Goal: Transaction & Acquisition: Purchase product/service

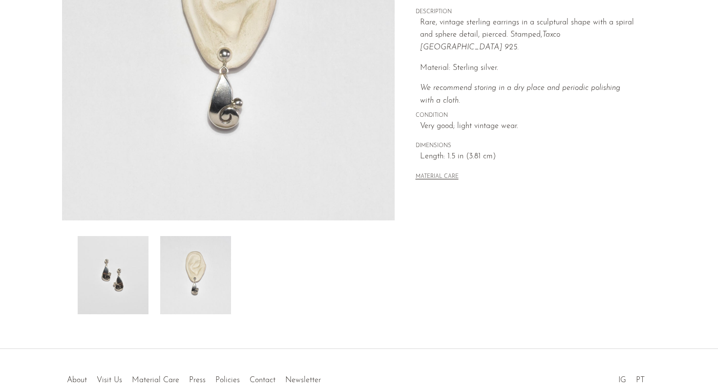
scroll to position [188, 0]
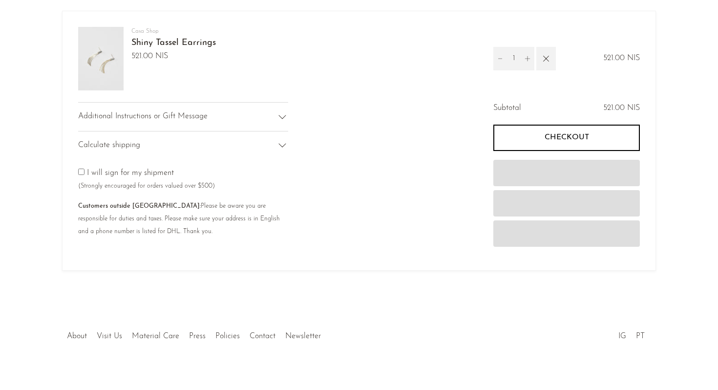
scroll to position [70, 0]
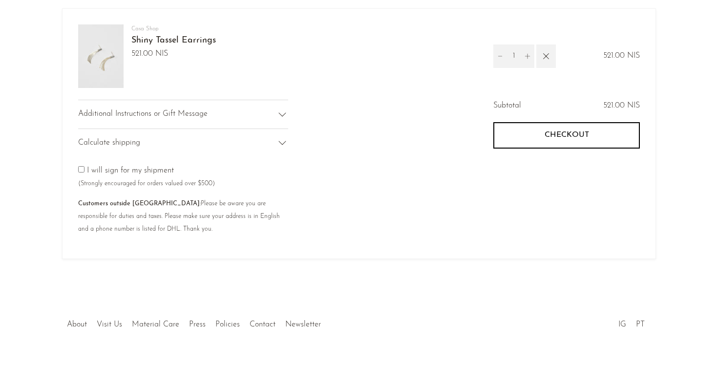
click at [272, 148] on div "Calculate shipping" at bounding box center [183, 142] width 210 height 29
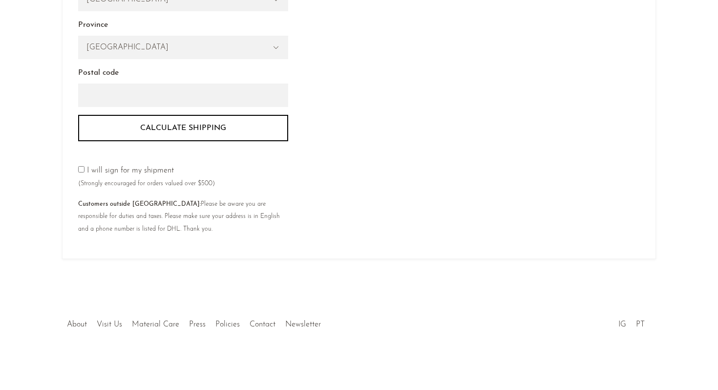
scroll to position [0, 0]
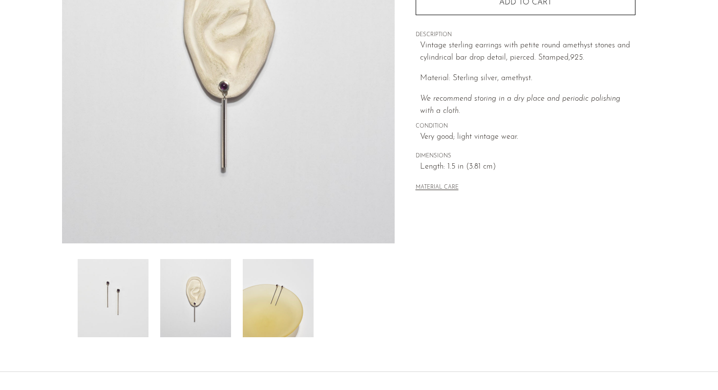
scroll to position [171, 0]
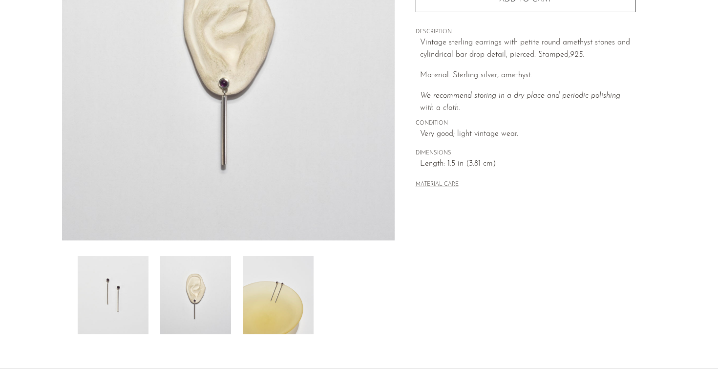
click at [266, 300] on img at bounding box center [278, 295] width 71 height 78
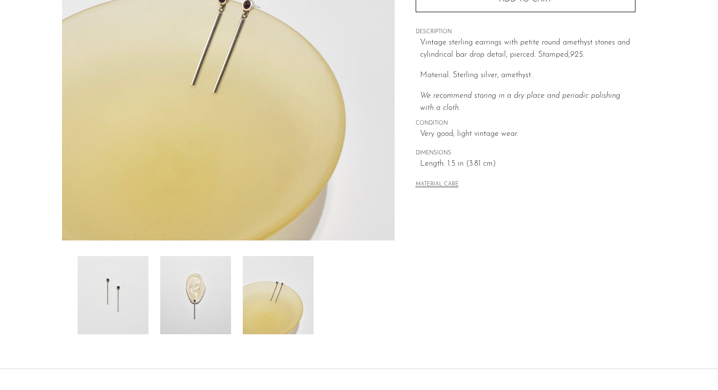
click at [209, 299] on img at bounding box center [195, 295] width 71 height 78
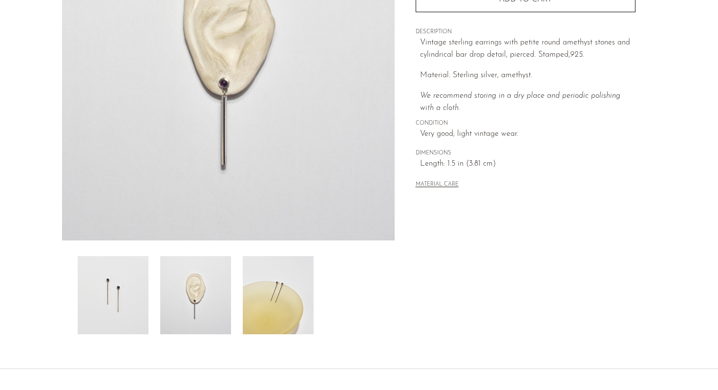
click at [299, 295] on img at bounding box center [278, 295] width 71 height 78
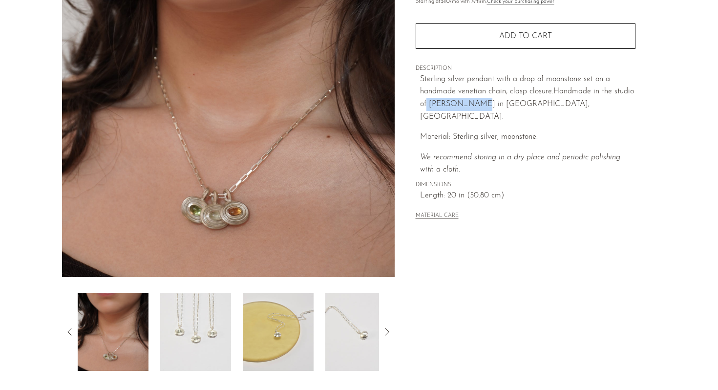
scroll to position [34, 0]
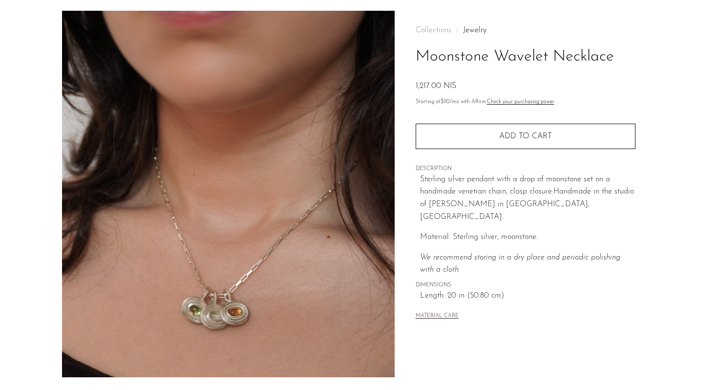
click at [540, 176] on p "Sterling silver pendant with a drop of moonstone set on a handmade venetian cha…" at bounding box center [527, 198] width 215 height 50
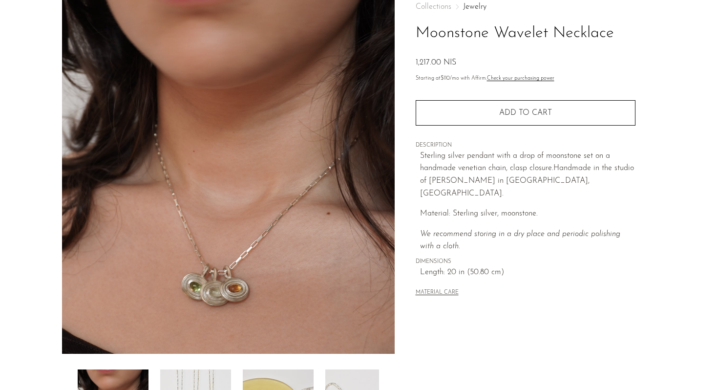
scroll to position [54, 0]
